Goal: Task Accomplishment & Management: Manage account settings

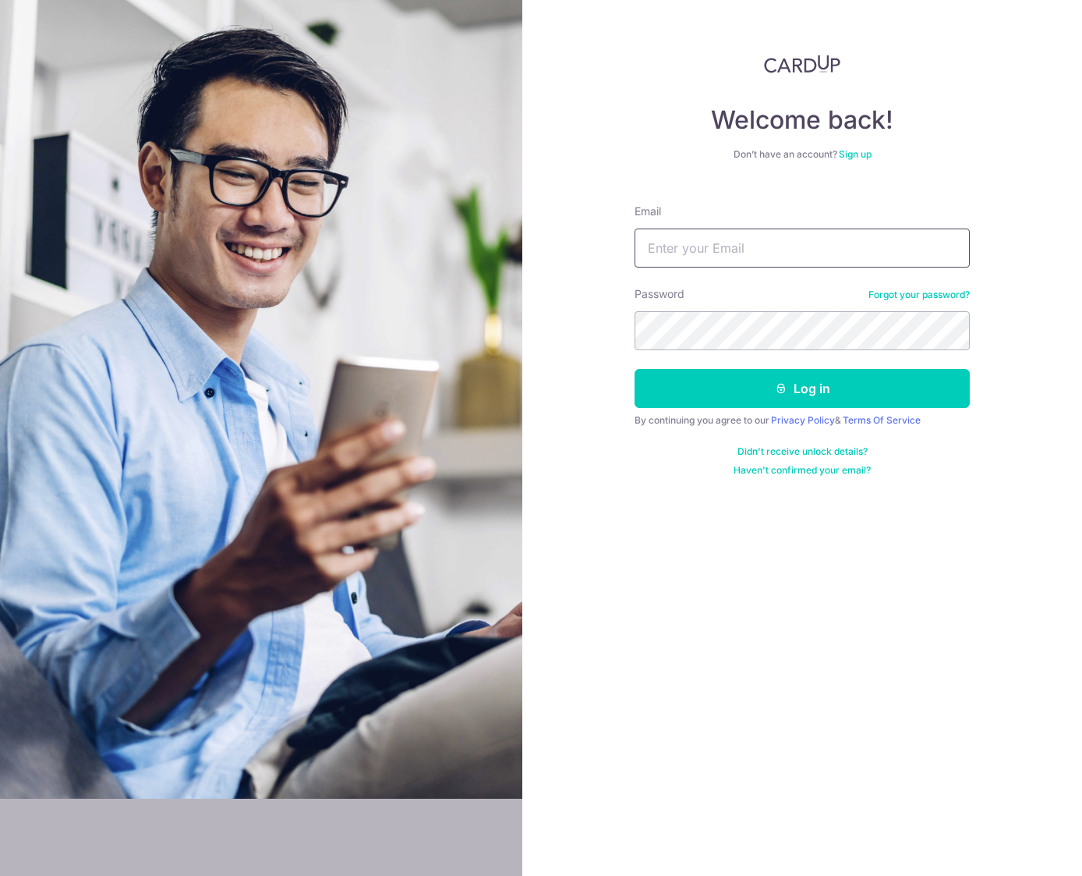
click at [707, 256] on input "Email" at bounding box center [802, 247] width 335 height 39
type input "[PERSON_NAME][EMAIL_ADDRESS][DOMAIN_NAME]"
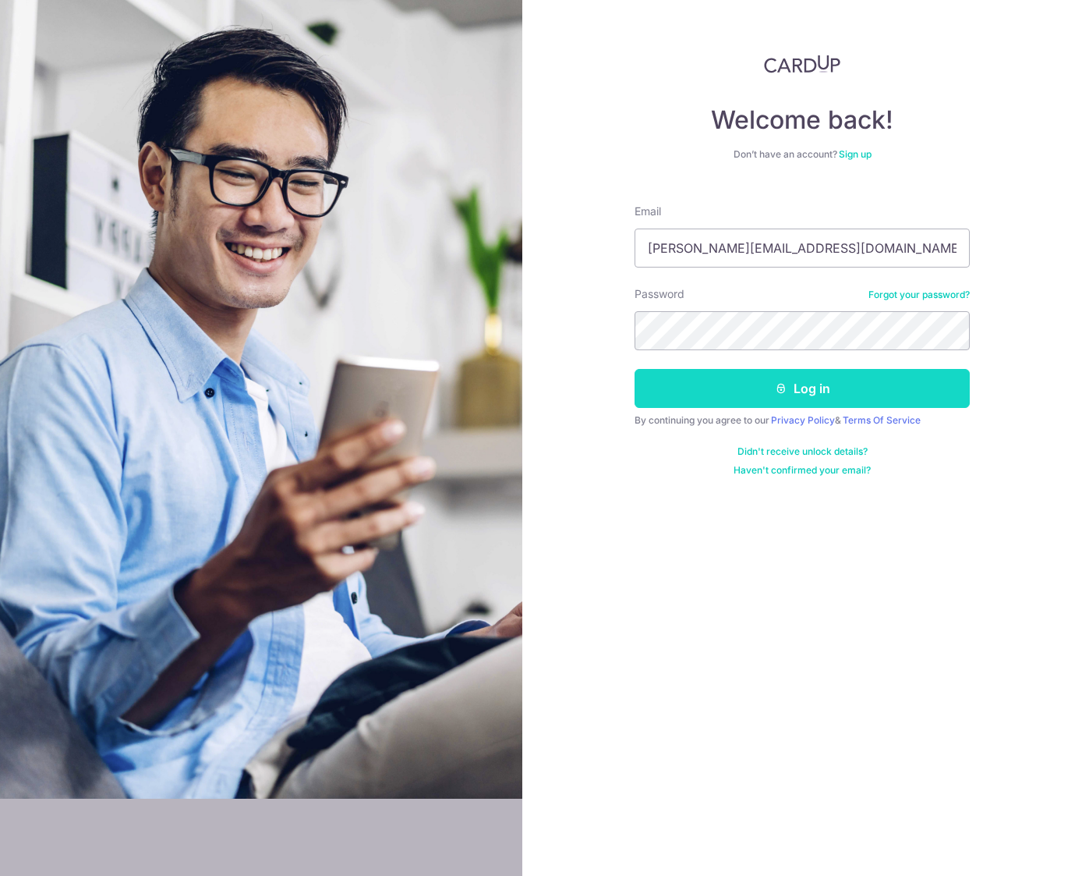
click at [816, 387] on button "Log in" at bounding box center [802, 388] width 335 height 39
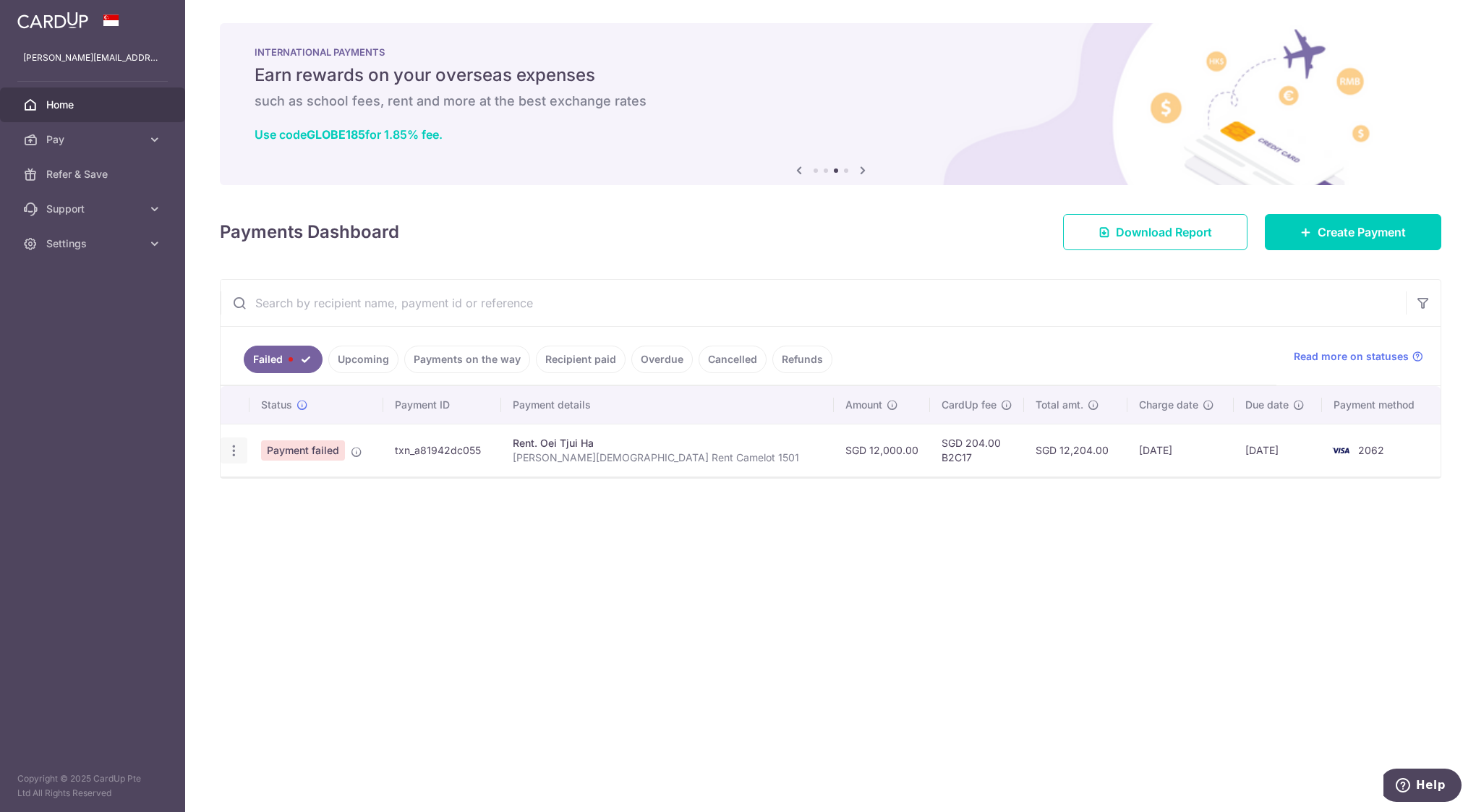
click at [234, 450] on icon "button" at bounding box center [234, 450] width 15 height 15
click at [289, 488] on span "Update payment" at bounding box center [311, 489] width 98 height 18
radio input "true"
type input "12,000.00"
type input "[PERSON_NAME][DEMOGRAPHIC_DATA] Rent Camelot 1501"
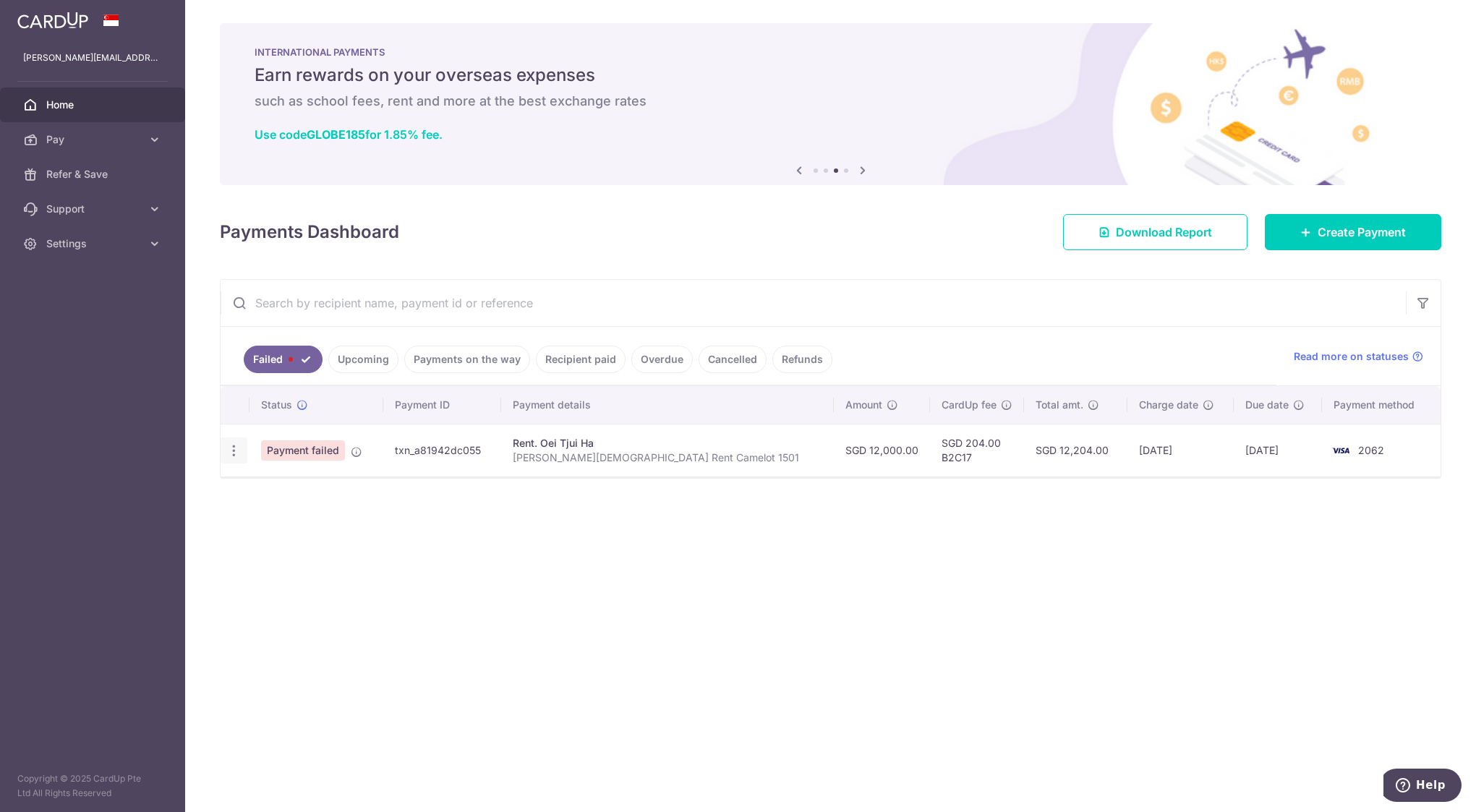
type input "B2C17"
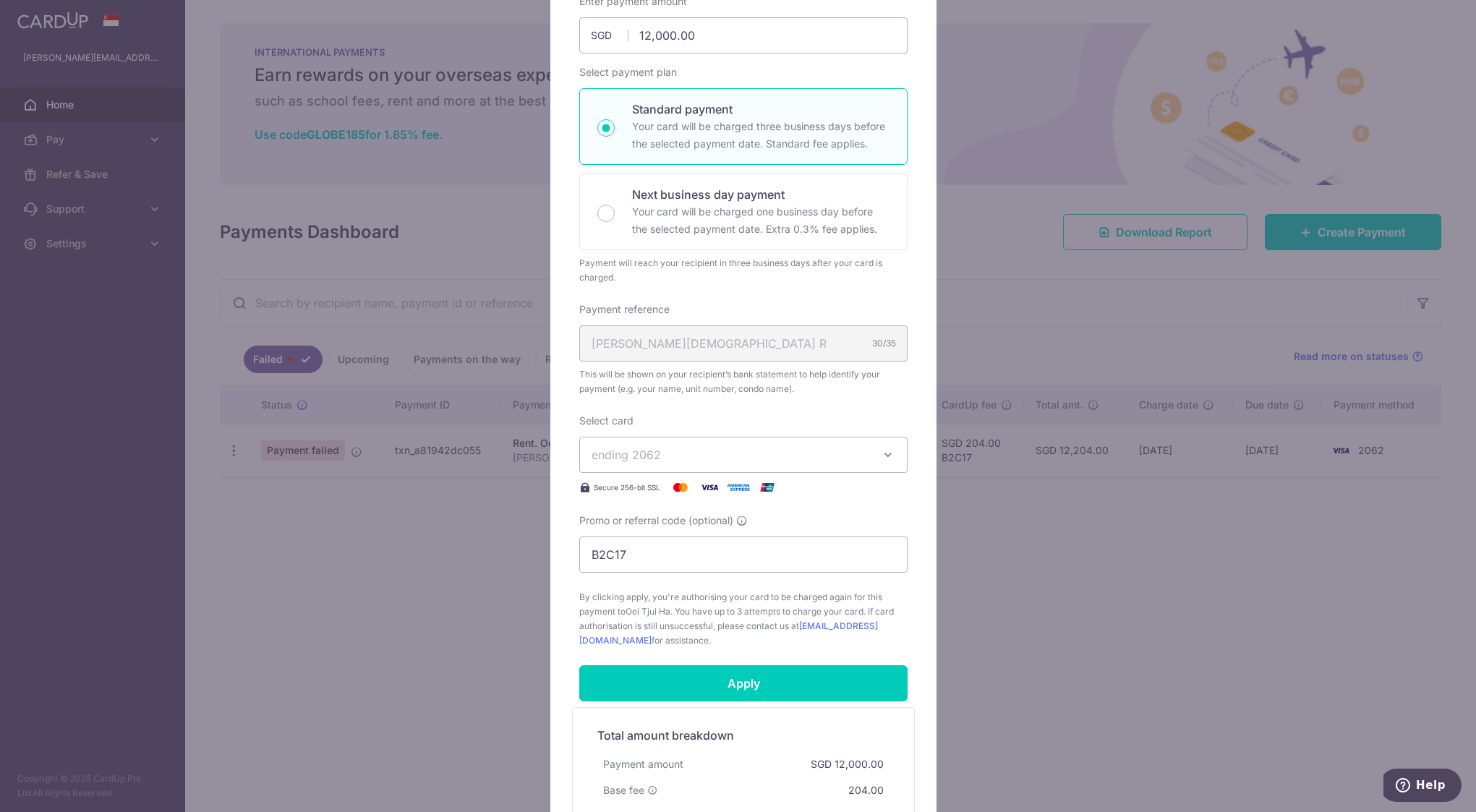
scroll to position [337, 0]
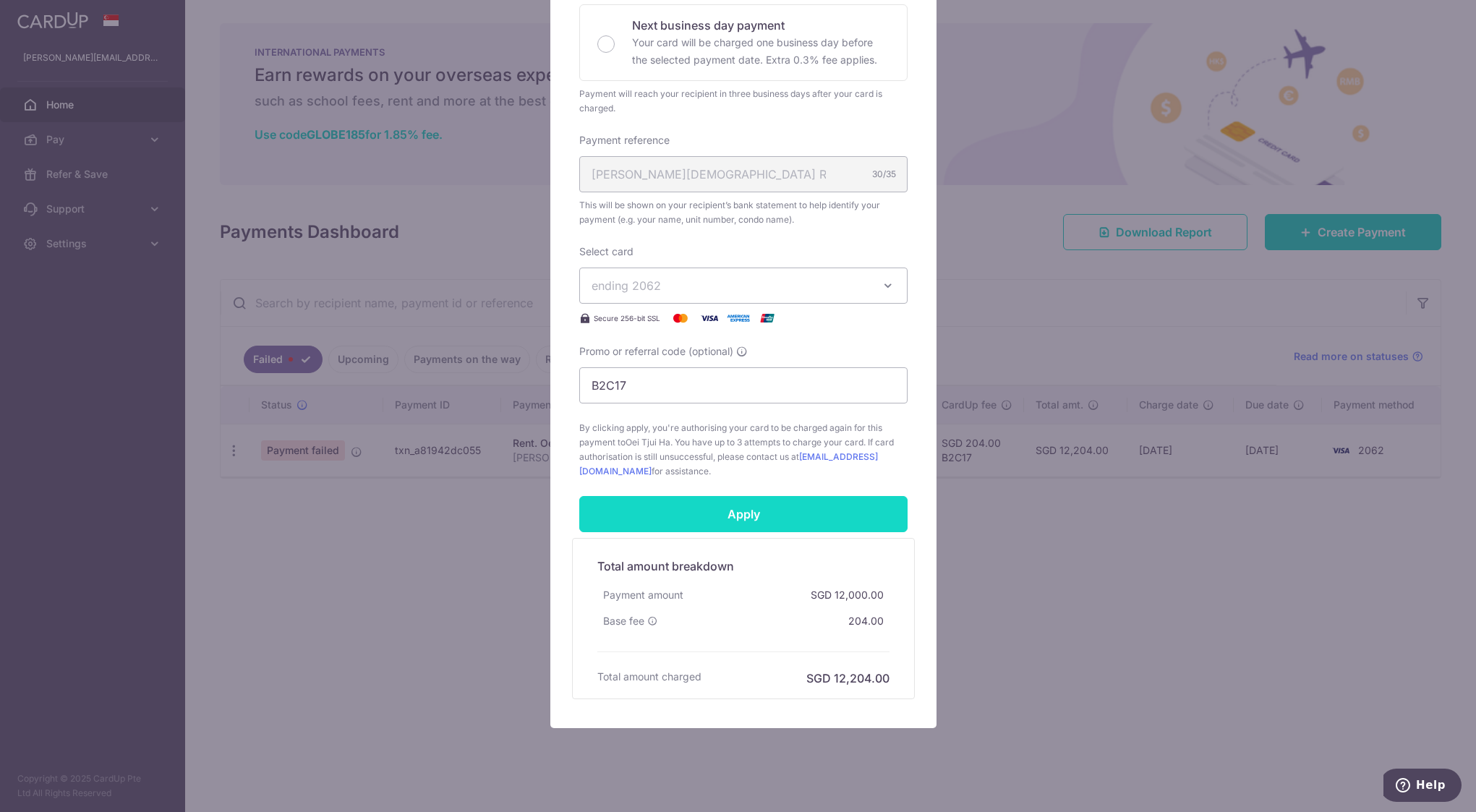
click at [733, 520] on input "Apply" at bounding box center [744, 514] width 328 height 36
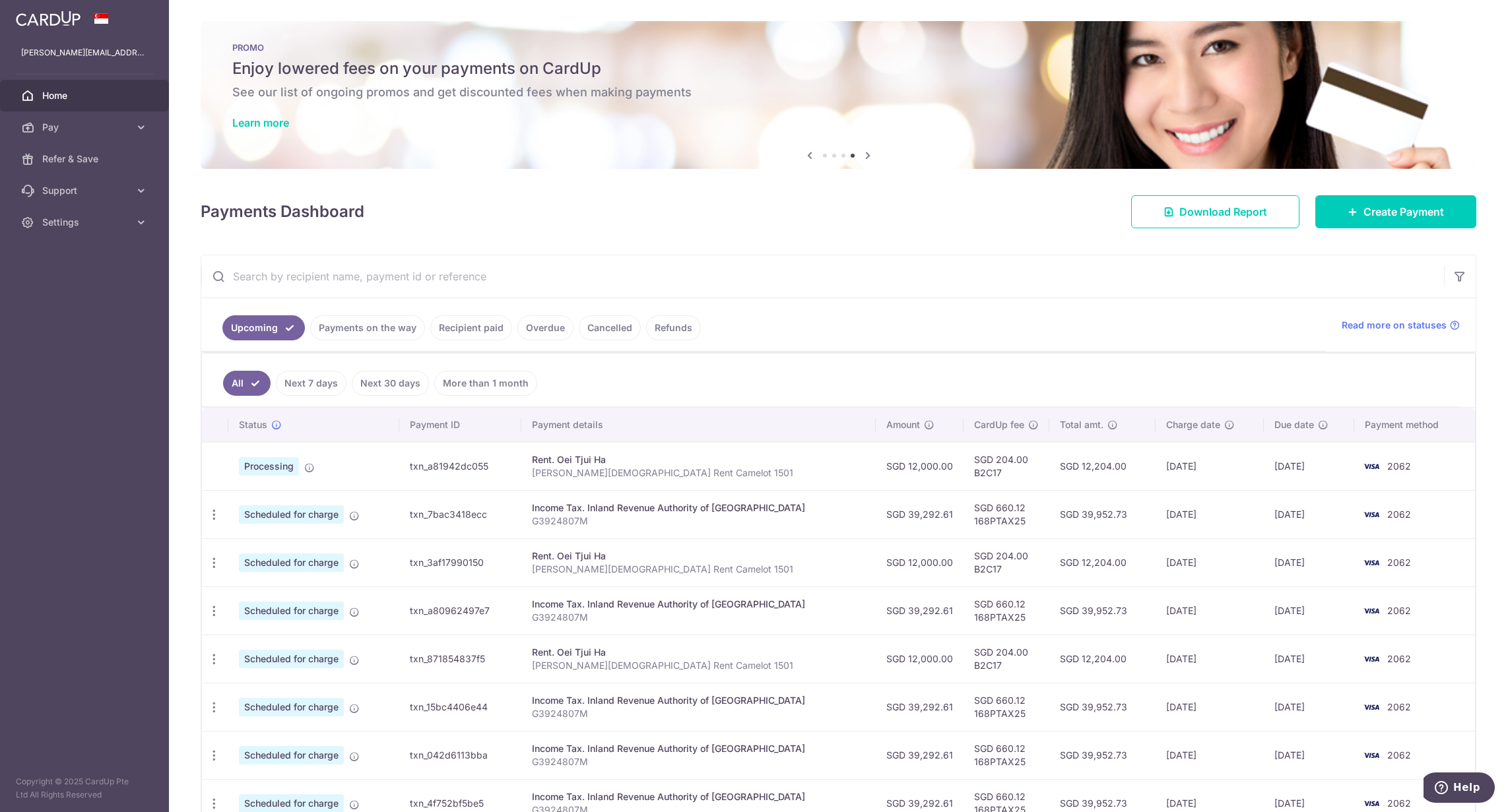
click at [939, 286] on input "text" at bounding box center [823, 277] width 1242 height 42
click at [351, 329] on link "Payments on the way" at bounding box center [368, 328] width 115 height 25
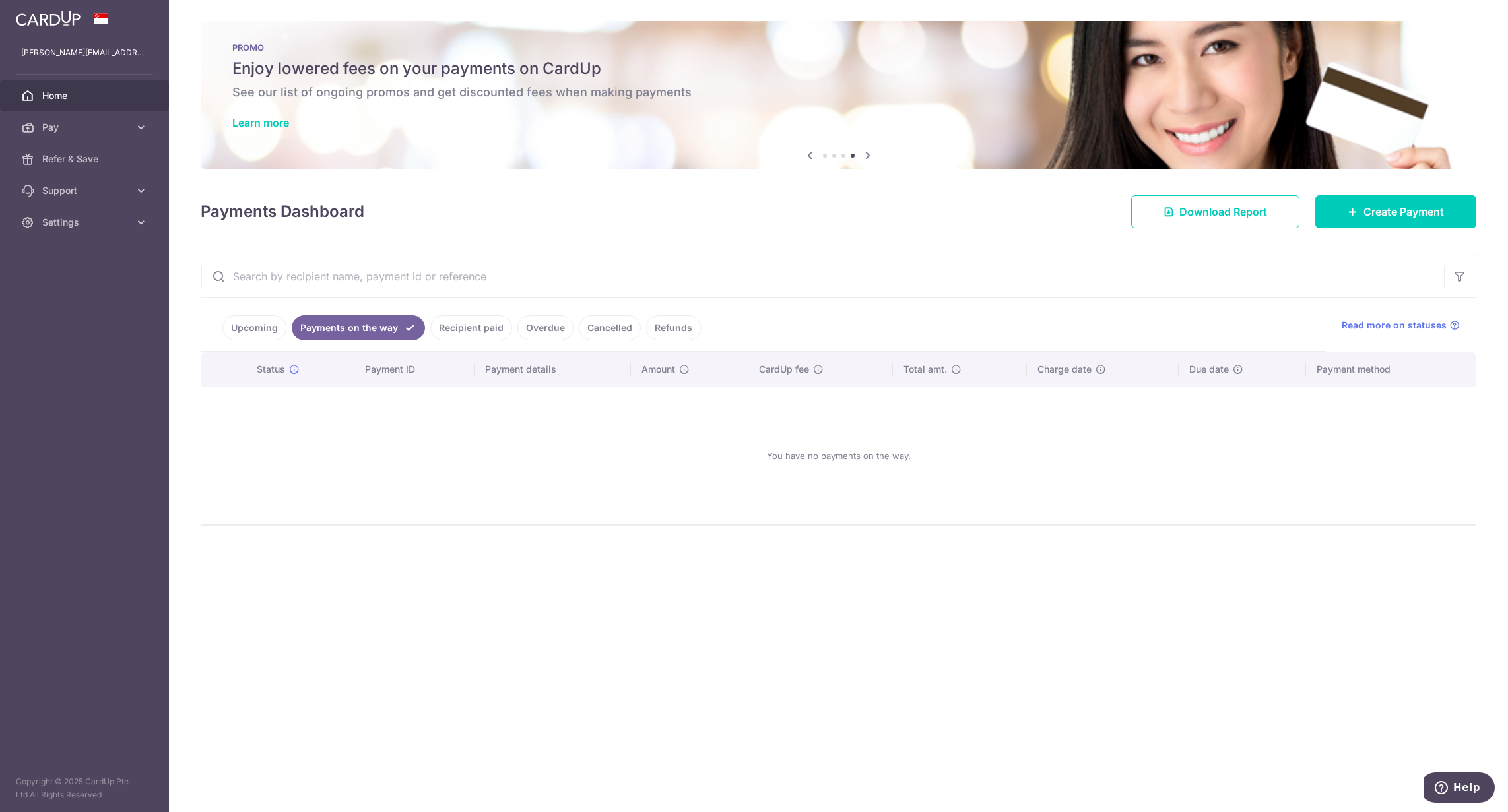
click at [457, 331] on link "Recipient paid" at bounding box center [471, 328] width 82 height 25
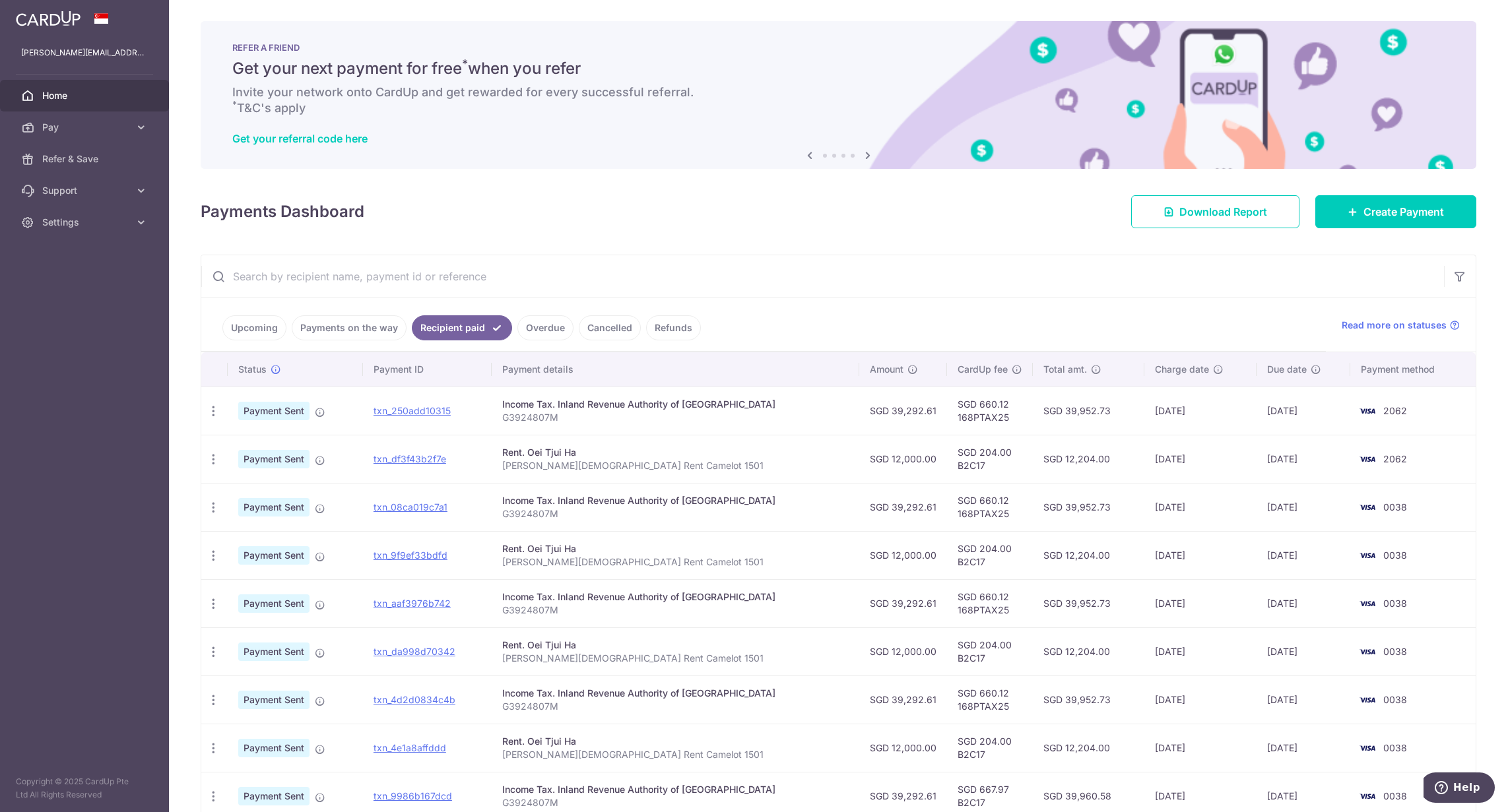
click at [247, 328] on link "Upcoming" at bounding box center [255, 328] width 64 height 25
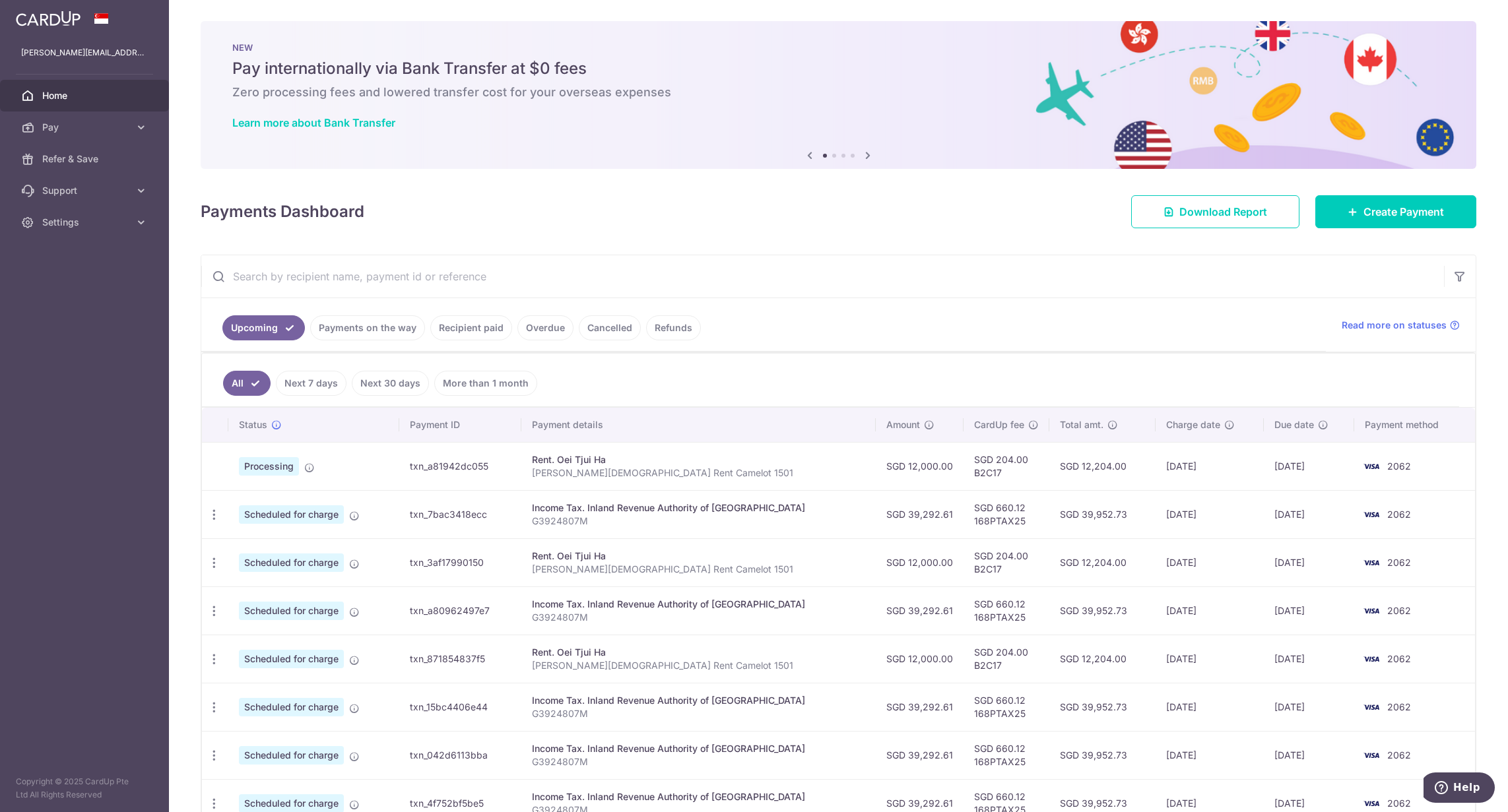
click at [837, 279] on input "text" at bounding box center [823, 277] width 1242 height 42
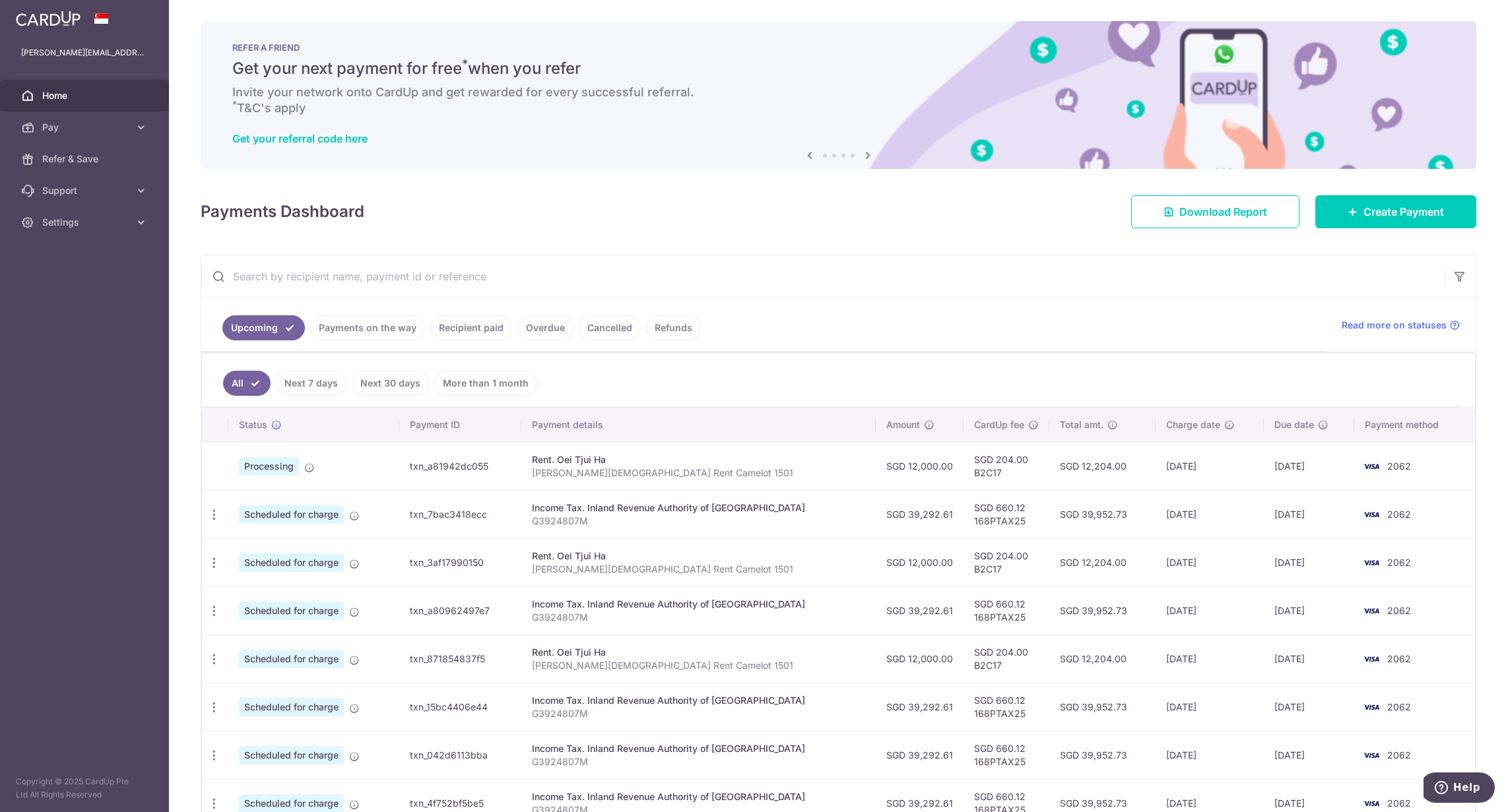
click at [870, 223] on div "Payments Dashboard Download Report Create Payment" at bounding box center [838, 209] width 1275 height 38
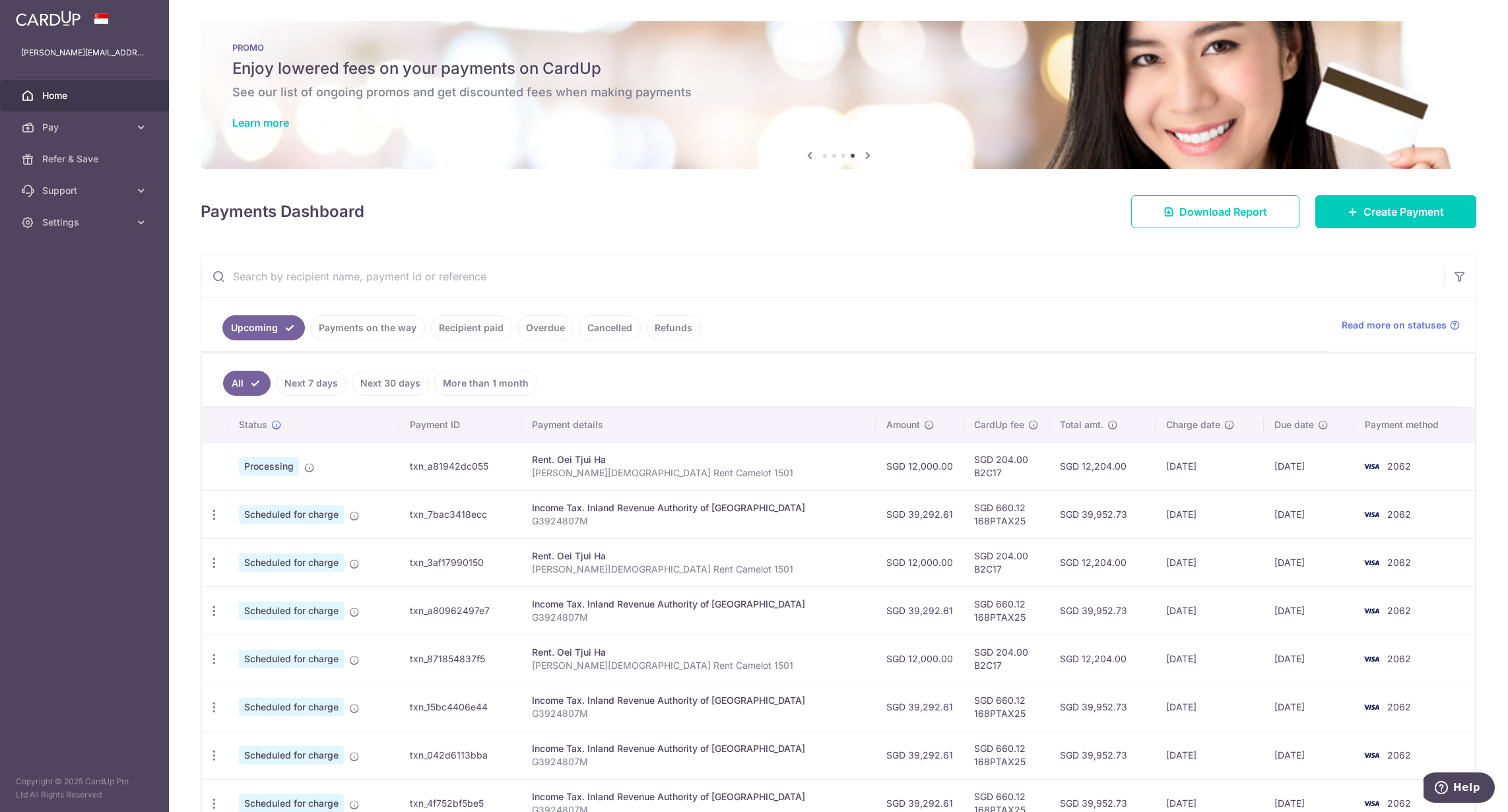
click at [876, 277] on input "text" at bounding box center [823, 277] width 1242 height 42
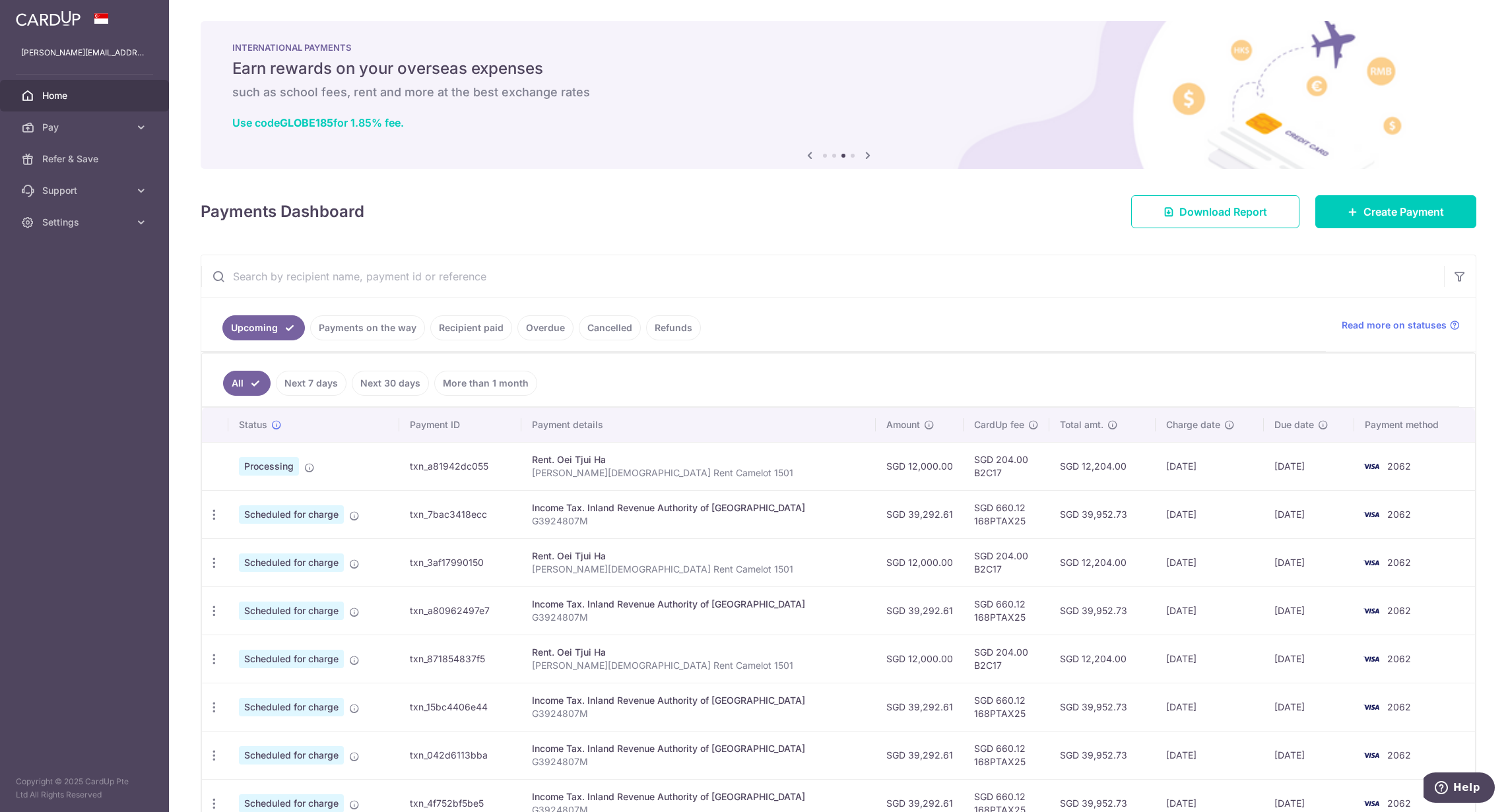
click at [664, 385] on ul "All Next 7 days Next 30 days More than 1 month" at bounding box center [831, 380] width 1258 height 53
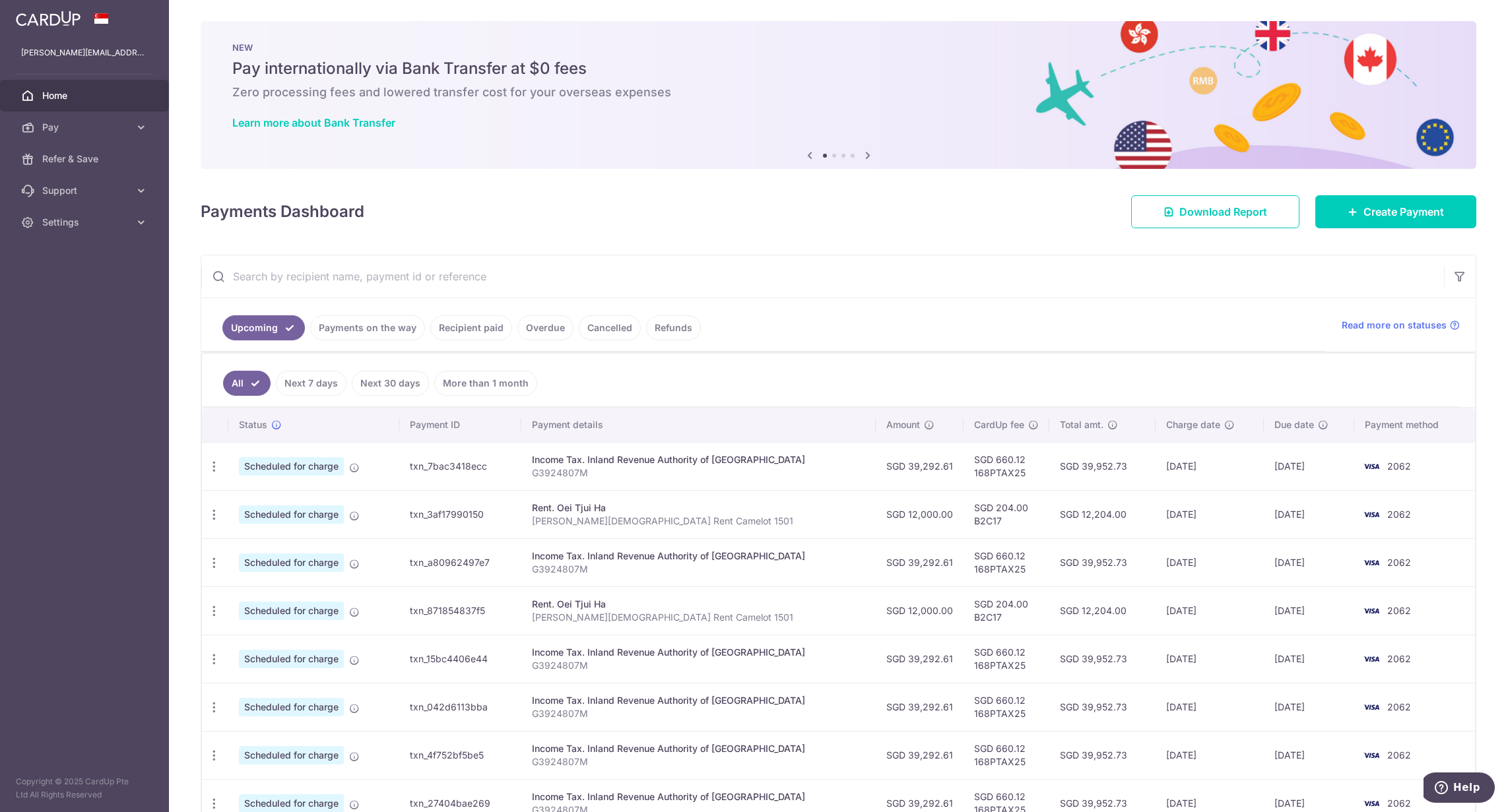
click at [346, 330] on link "Payments on the way" at bounding box center [368, 328] width 115 height 25
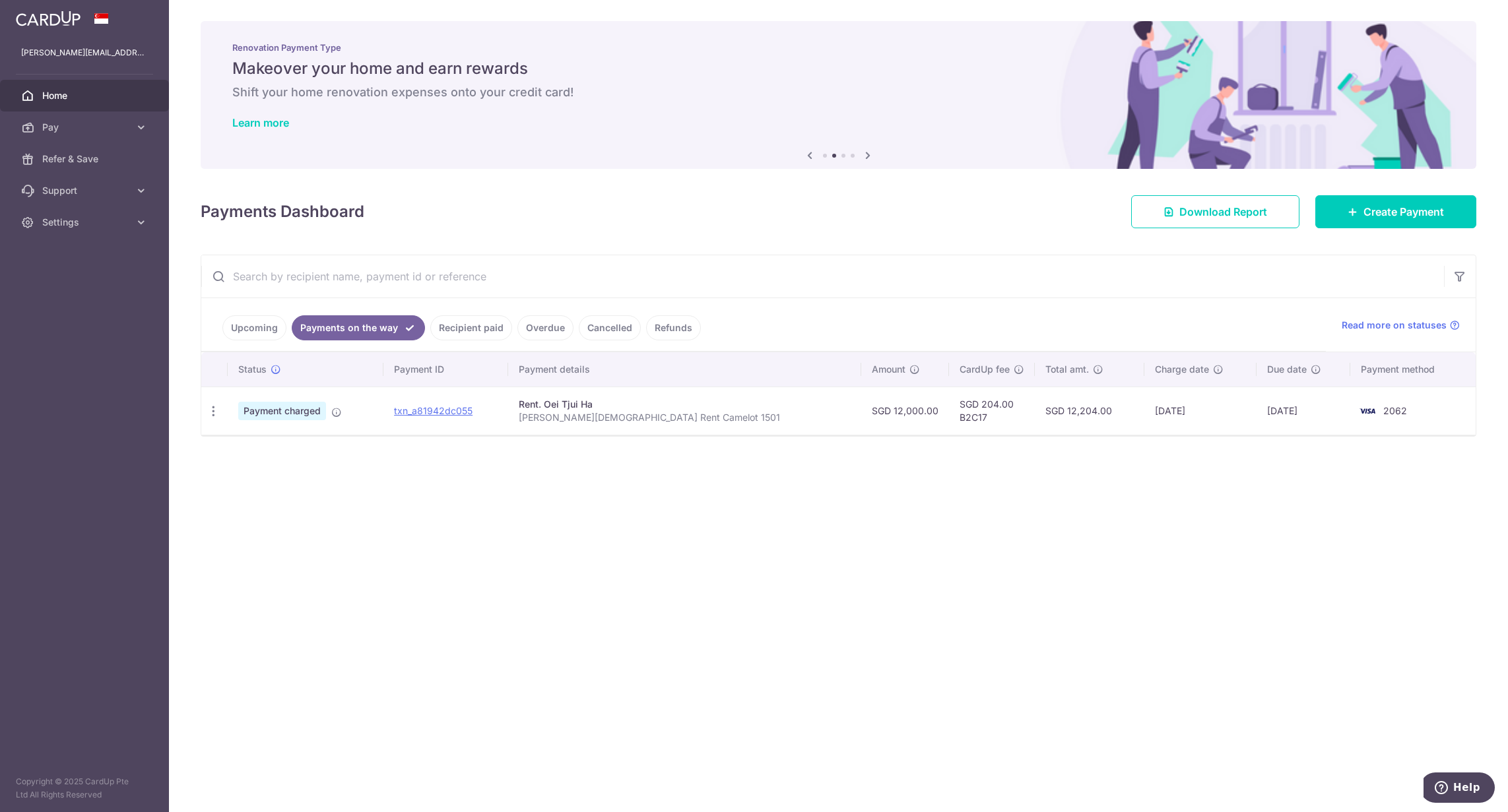
click at [467, 332] on link "Recipient paid" at bounding box center [471, 328] width 82 height 25
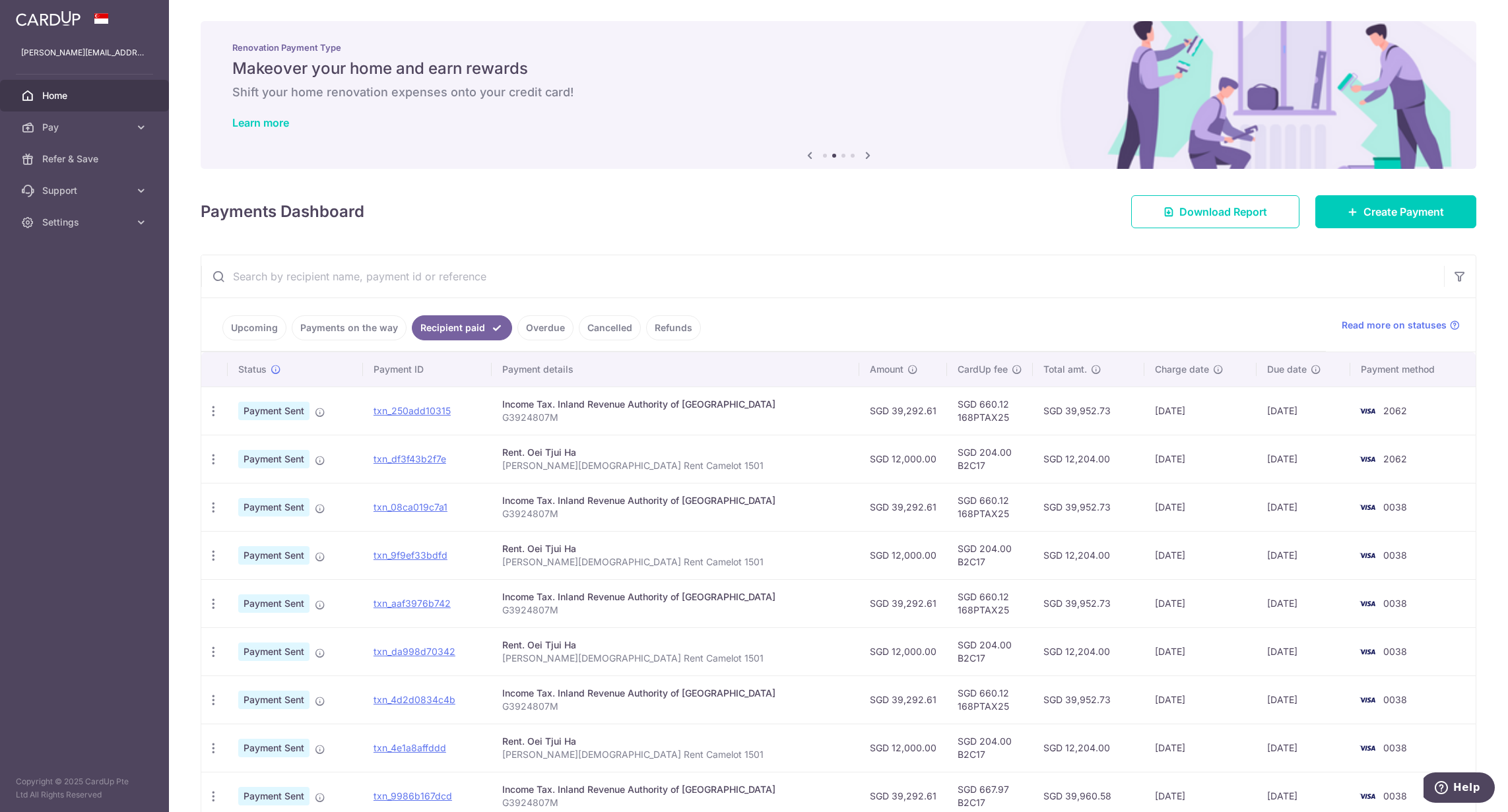
click at [361, 327] on link "Payments on the way" at bounding box center [349, 328] width 115 height 25
